Goal: Register for event/course

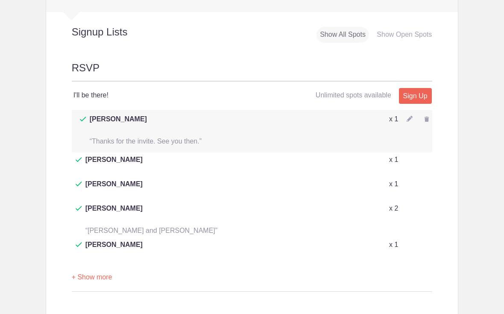
scroll to position [435, 0]
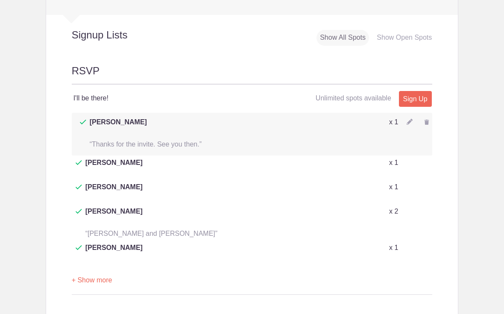
click at [95, 267] on button "+ Show more" at bounding box center [92, 280] width 41 height 27
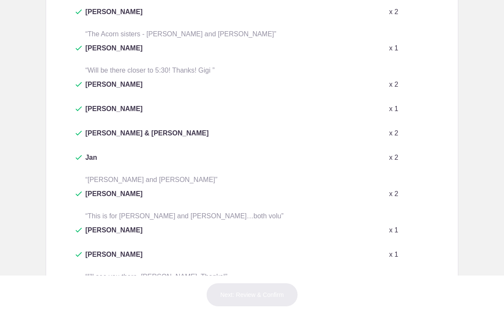
scroll to position [988, 0]
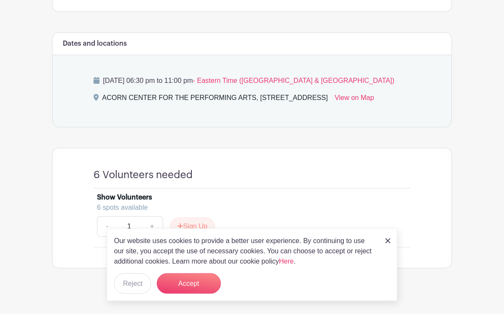
scroll to position [362, 0]
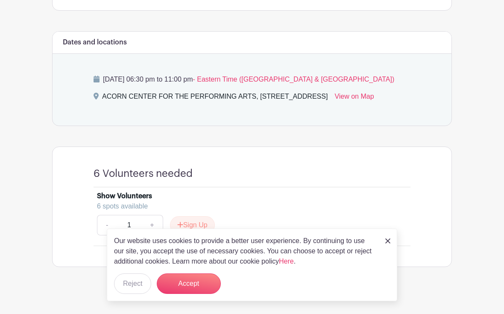
click at [204, 234] on button "Sign Up" at bounding box center [192, 225] width 45 height 18
click at [194, 294] on button "Accept" at bounding box center [189, 284] width 64 height 21
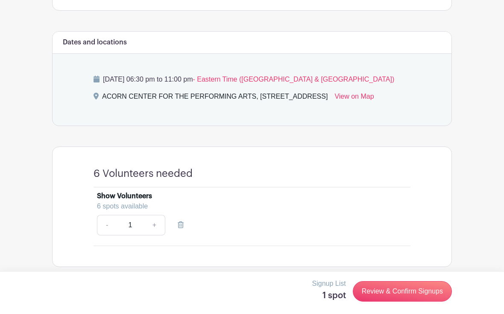
click at [430, 302] on link "Review & Confirm Signups" at bounding box center [402, 291] width 99 height 21
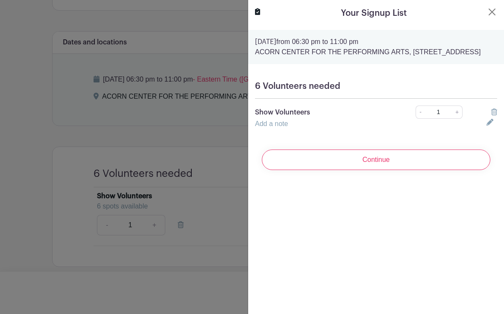
click at [403, 170] on input "Continue" at bounding box center [376, 160] width 229 height 21
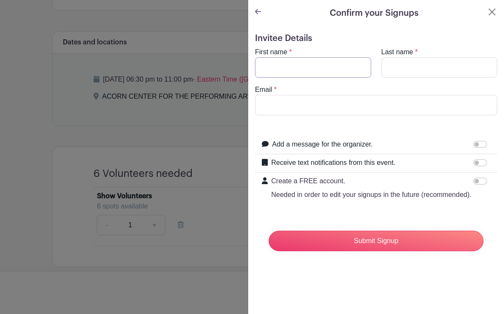
click at [313, 68] on input "First name" at bounding box center [313, 67] width 116 height 21
type input "Henry"
click at [426, 62] on input "Last name" at bounding box center [440, 67] width 116 height 21
type input "Schwarz"
click at [325, 103] on input "Email" at bounding box center [376, 105] width 242 height 21
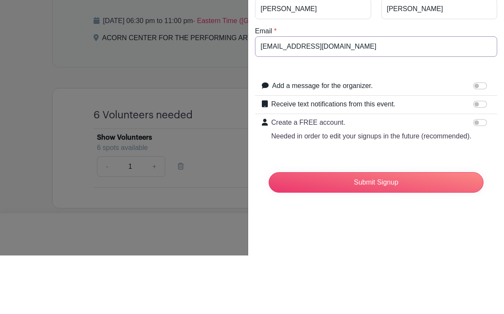
type input "hfschwarz@me.com"
click at [485, 141] on input "Add a message for the organizer." at bounding box center [481, 144] width 14 height 7
checkbox input "true"
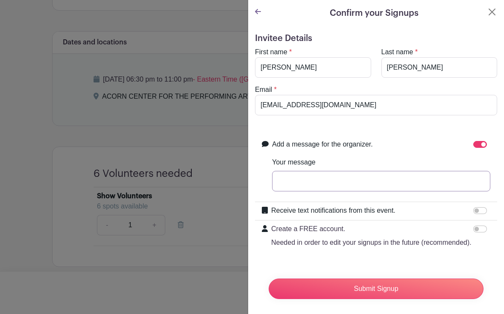
click at [376, 186] on input "Your message" at bounding box center [381, 181] width 218 height 21
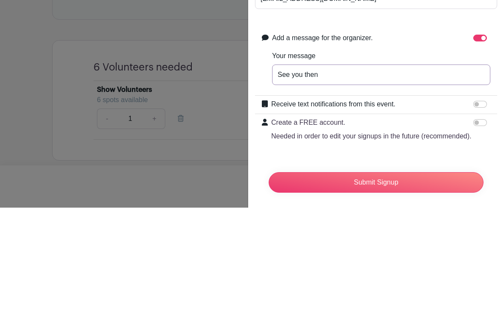
type input "See you then"
click at [485, 207] on input "Receive text notifications from this event." at bounding box center [481, 210] width 14 height 7
checkbox input "true"
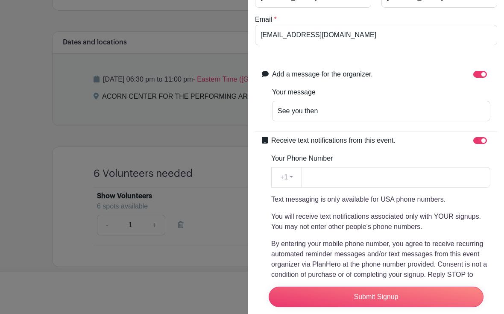
scroll to position [86, 0]
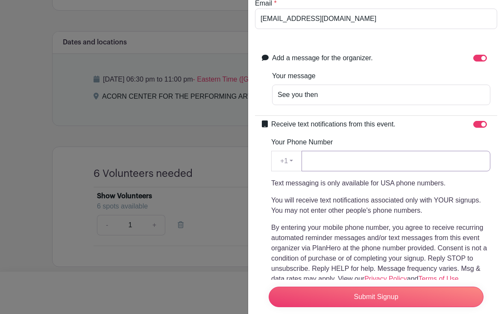
click at [348, 159] on input "Your Phone Number" at bounding box center [396, 161] width 189 height 21
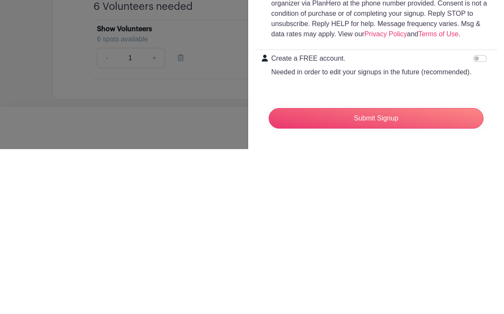
scroll to position [367, 0]
type input "2197782279"
click at [431, 273] on input "Submit Signup" at bounding box center [376, 283] width 215 height 21
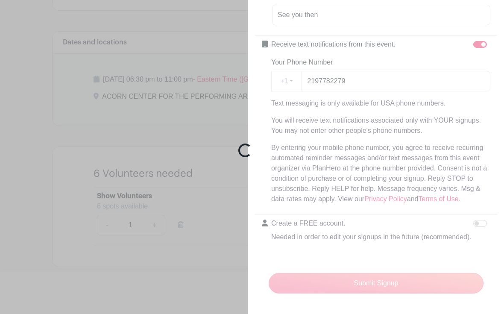
scroll to position [151, 0]
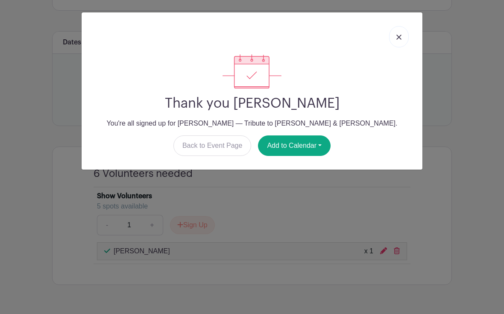
click at [408, 41] on link at bounding box center [399, 36] width 20 height 21
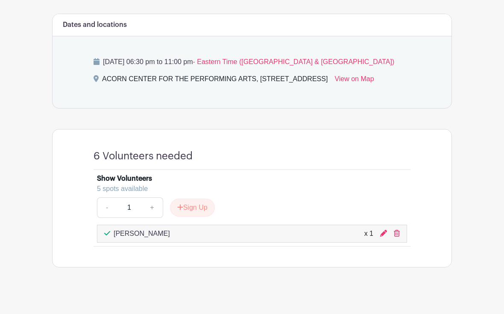
scroll to position [380, 0]
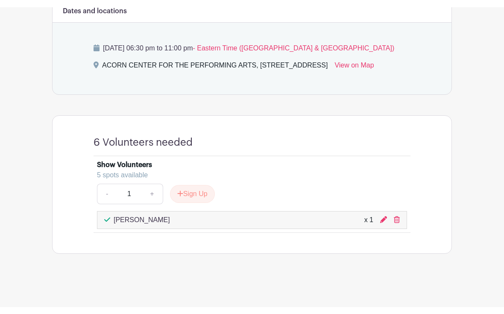
scroll to position [395, 0]
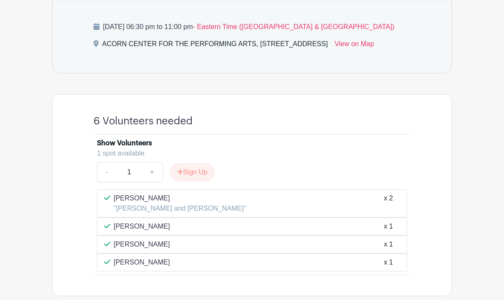
scroll to position [391, 0]
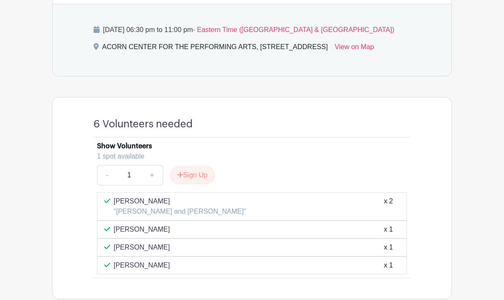
click at [202, 184] on button "Sign Up" at bounding box center [192, 175] width 45 height 18
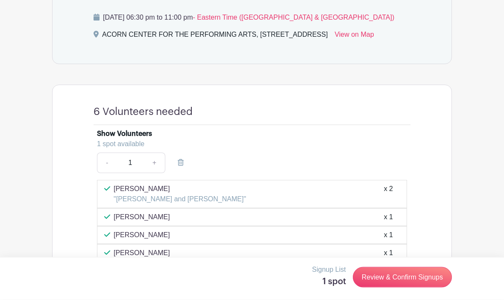
scroll to position [424, 0]
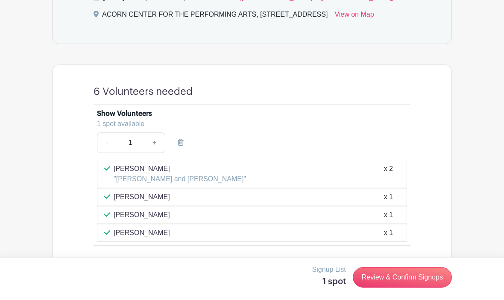
click at [428, 288] on link "Review & Confirm Signups" at bounding box center [402, 277] width 99 height 21
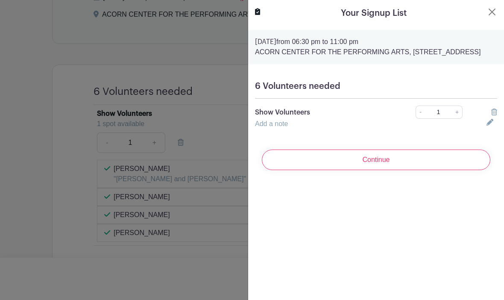
click at [418, 170] on input "Continue" at bounding box center [376, 160] width 229 height 21
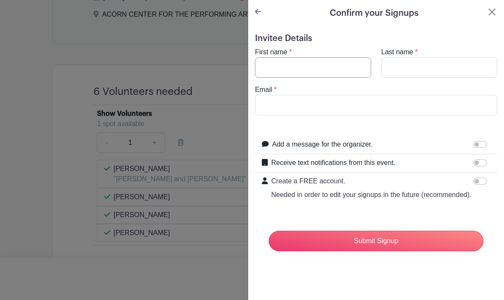
click at [345, 65] on input "First name" at bounding box center [313, 67] width 116 height 21
type input "[PERSON_NAME]"
click at [427, 72] on input "Last name" at bounding box center [440, 67] width 116 height 21
type input "Schwarz"
click at [330, 112] on input "Email" at bounding box center [376, 105] width 242 height 21
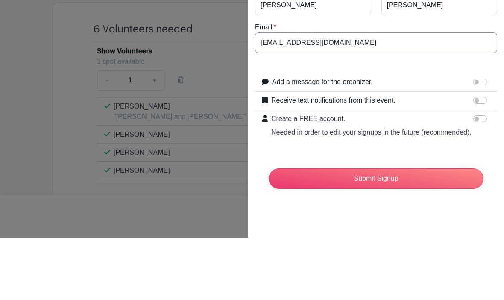
type input "hfschwarz@me.com"
click at [484, 141] on input "Add a message for the organizer." at bounding box center [481, 144] width 14 height 7
checkbox input "true"
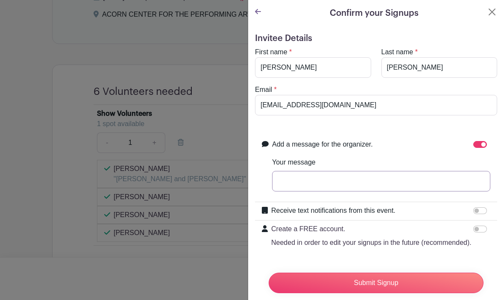
click at [362, 182] on input "Your message" at bounding box center [381, 181] width 218 height 21
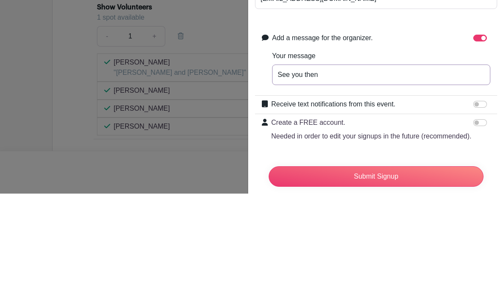
type input "See you then"
click at [484, 207] on input "Receive text notifications from this event." at bounding box center [481, 210] width 14 height 7
checkbox input "true"
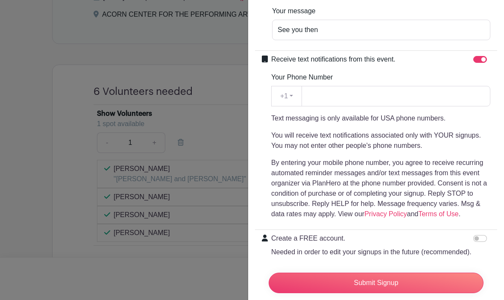
scroll to position [151, 0]
click at [448, 293] on input "Submit Signup" at bounding box center [376, 283] width 215 height 21
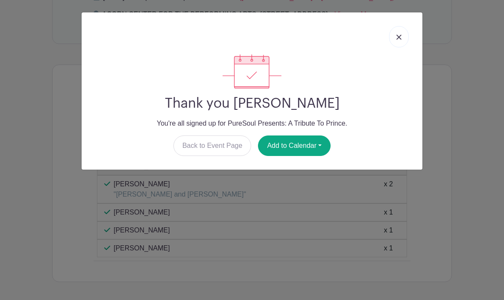
click at [401, 38] on img at bounding box center [399, 37] width 5 height 5
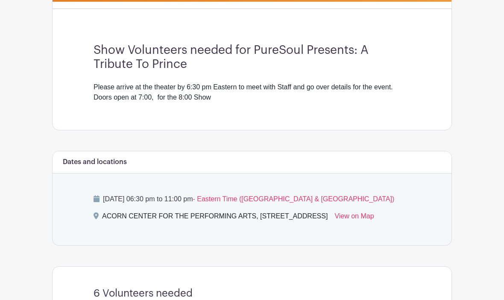
scroll to position [237, 0]
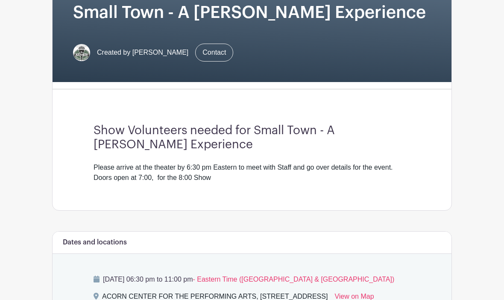
scroll to position [141, 0]
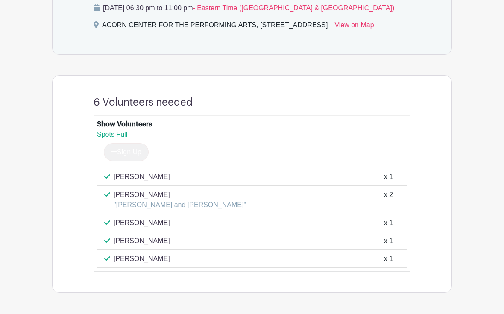
scroll to position [435, 0]
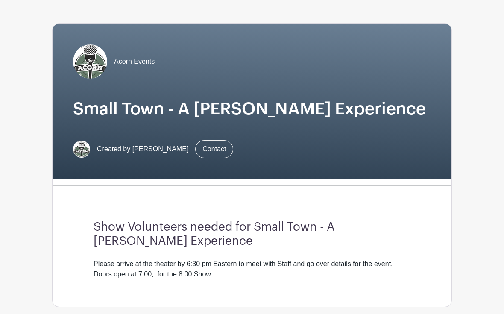
scroll to position [0, 0]
